Goal: Information Seeking & Learning: Learn about a topic

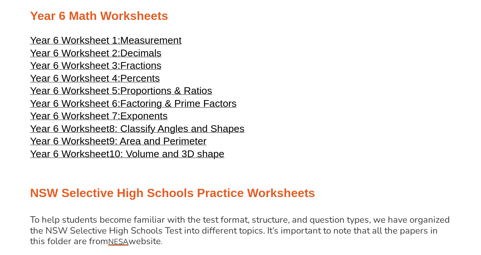
scroll to position [1284, 0]
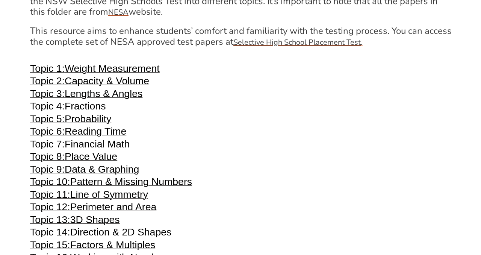
scroll to position [1507, 0]
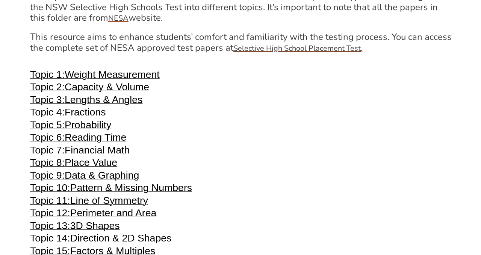
click at [208, 132] on div "Year 4 Math Worksheets Year 4 Worksheet 1: Place Value Year 4 Worksheet 2: Addi…" at bounding box center [240, 164] width 429 height 1517
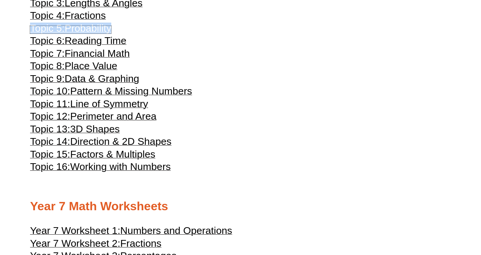
scroll to position [1615, 0]
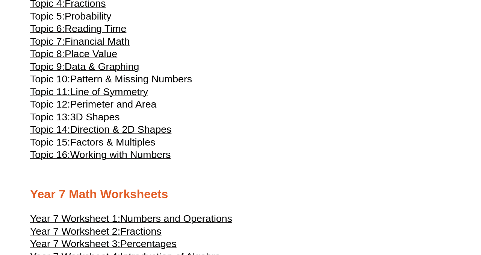
click at [173, 47] on h3 "Topic 7: Financial Math" at bounding box center [240, 42] width 421 height 9
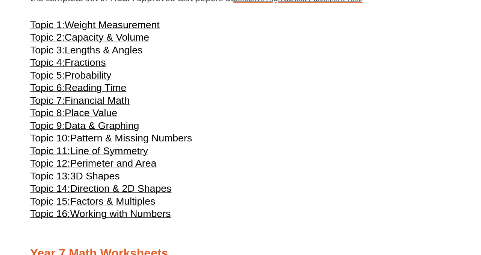
scroll to position [1557, 0]
click at [229, 42] on h3 "Topic 2: Capacity & Volume" at bounding box center [240, 37] width 421 height 9
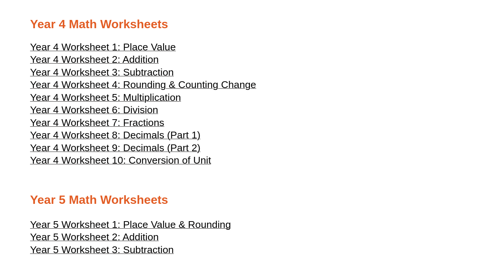
scroll to position [923, 0]
